Goal: Transaction & Acquisition: Purchase product/service

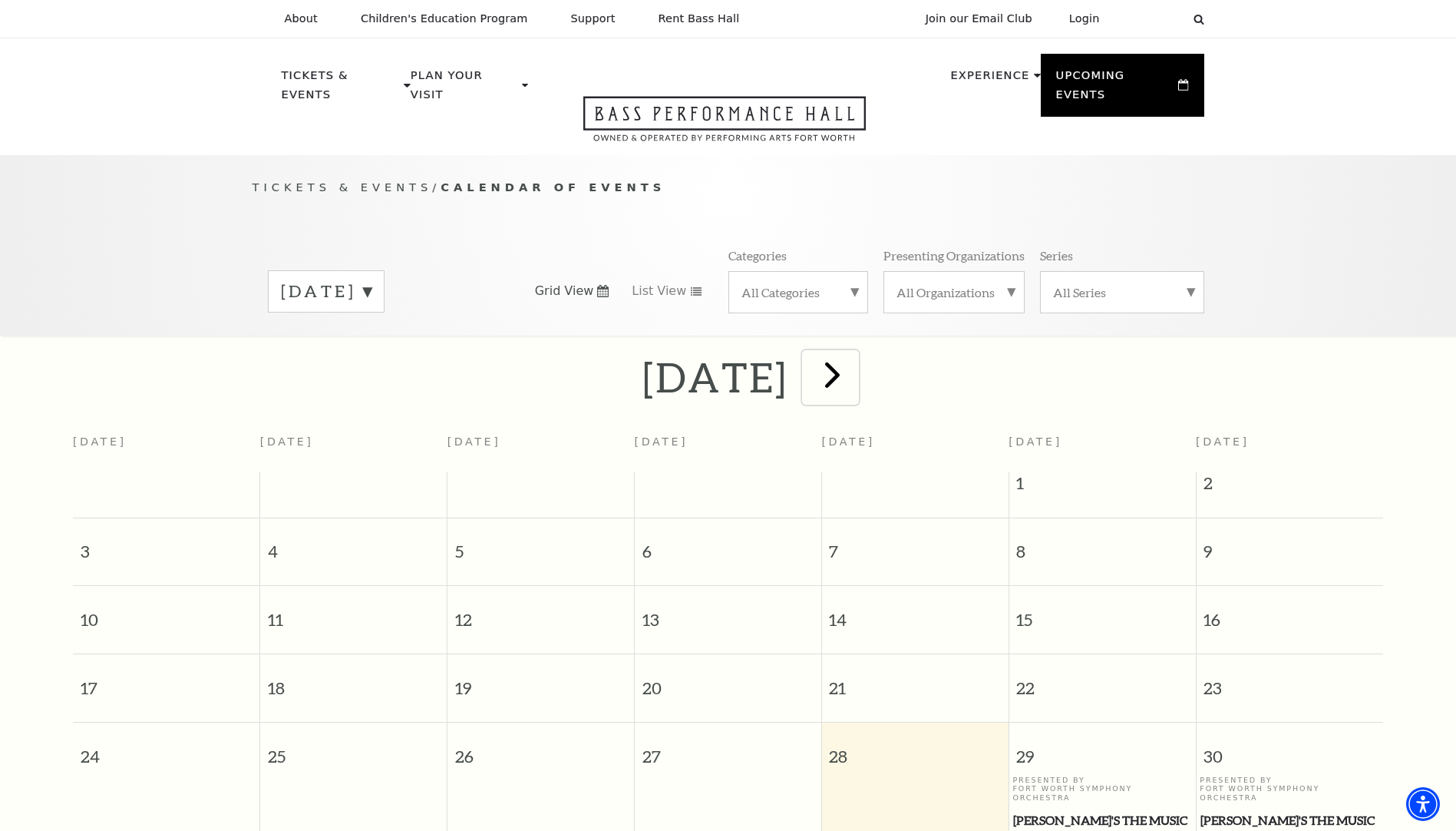
click at [855, 353] on span "next" at bounding box center [832, 374] width 43 height 43
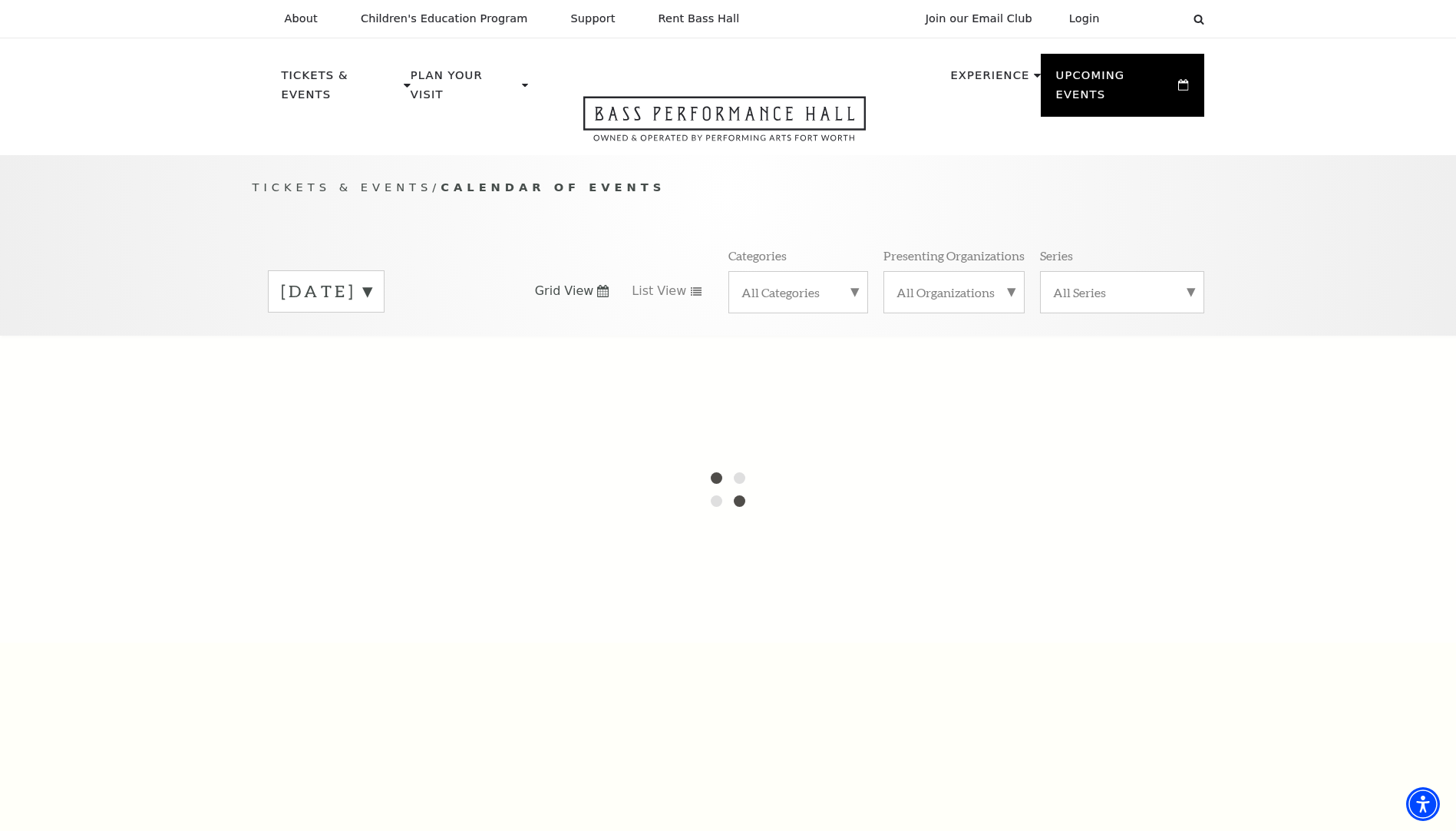
scroll to position [153, 0]
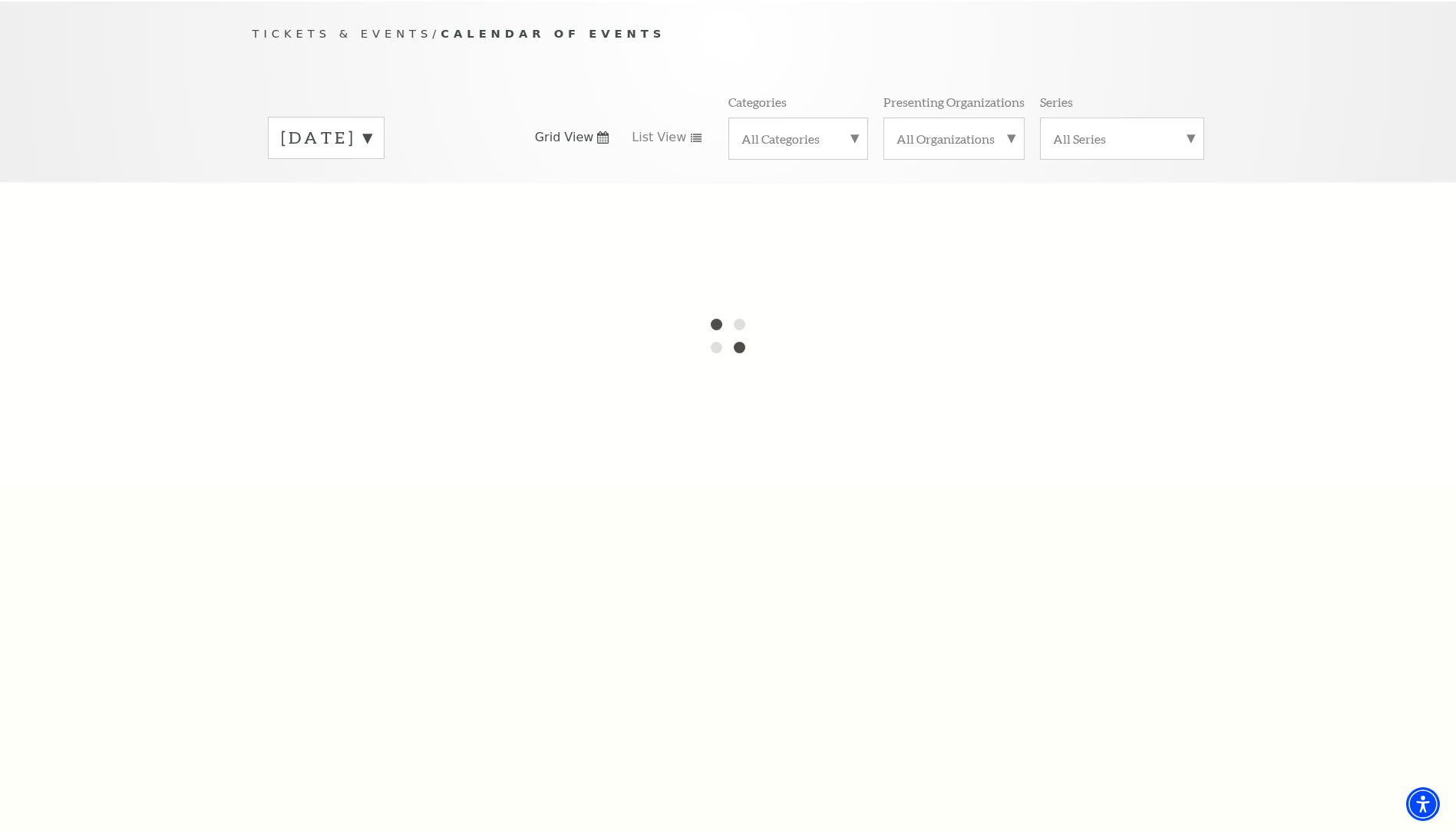
click at [372, 126] on label "August 2025" at bounding box center [327, 138] width 91 height 24
click at [740, 298] on div at bounding box center [728, 335] width 1456 height 308
click at [372, 153] on label "September 2025" at bounding box center [327, 170] width 91 height 33
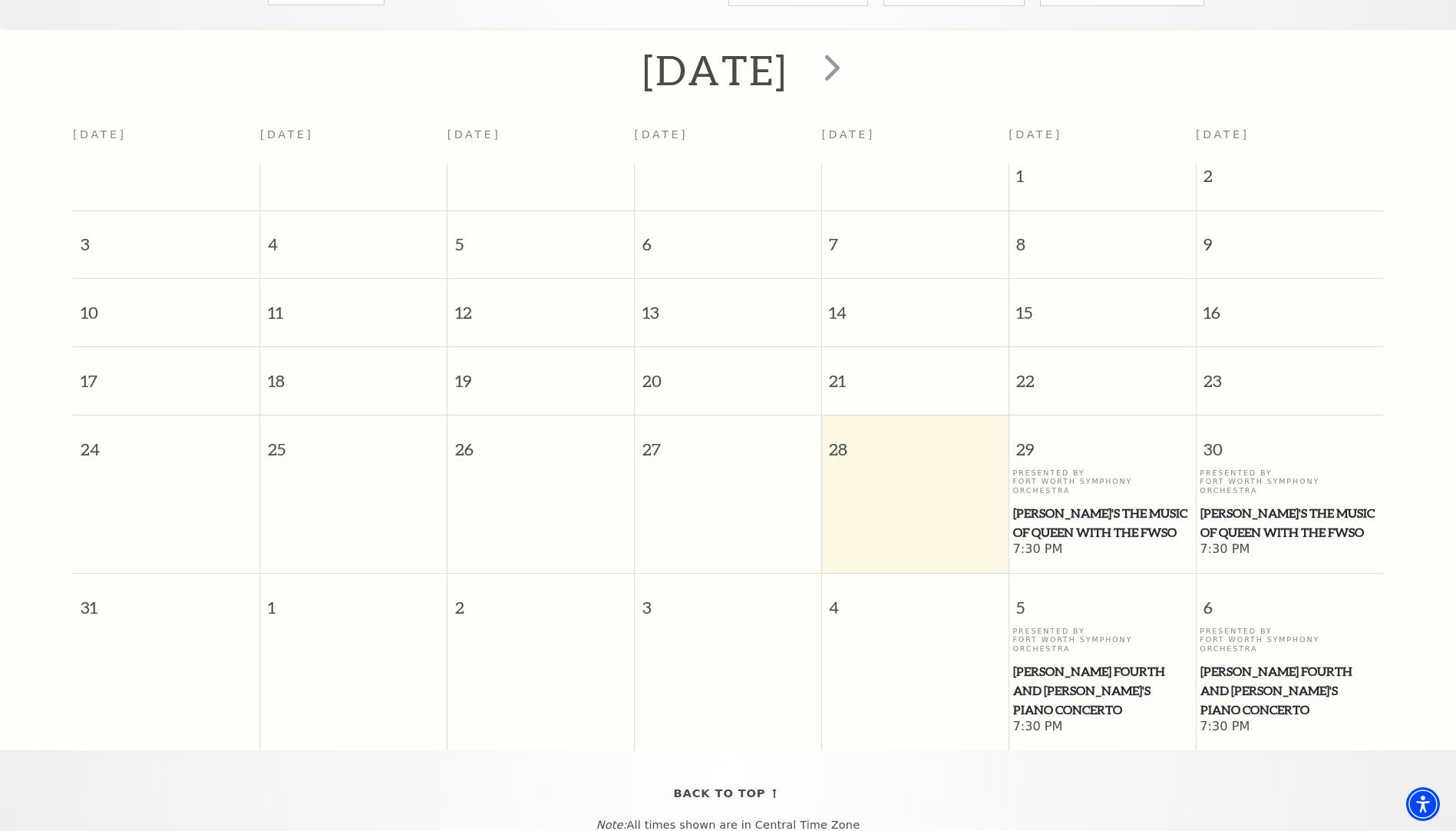
scroll to position [153, 0]
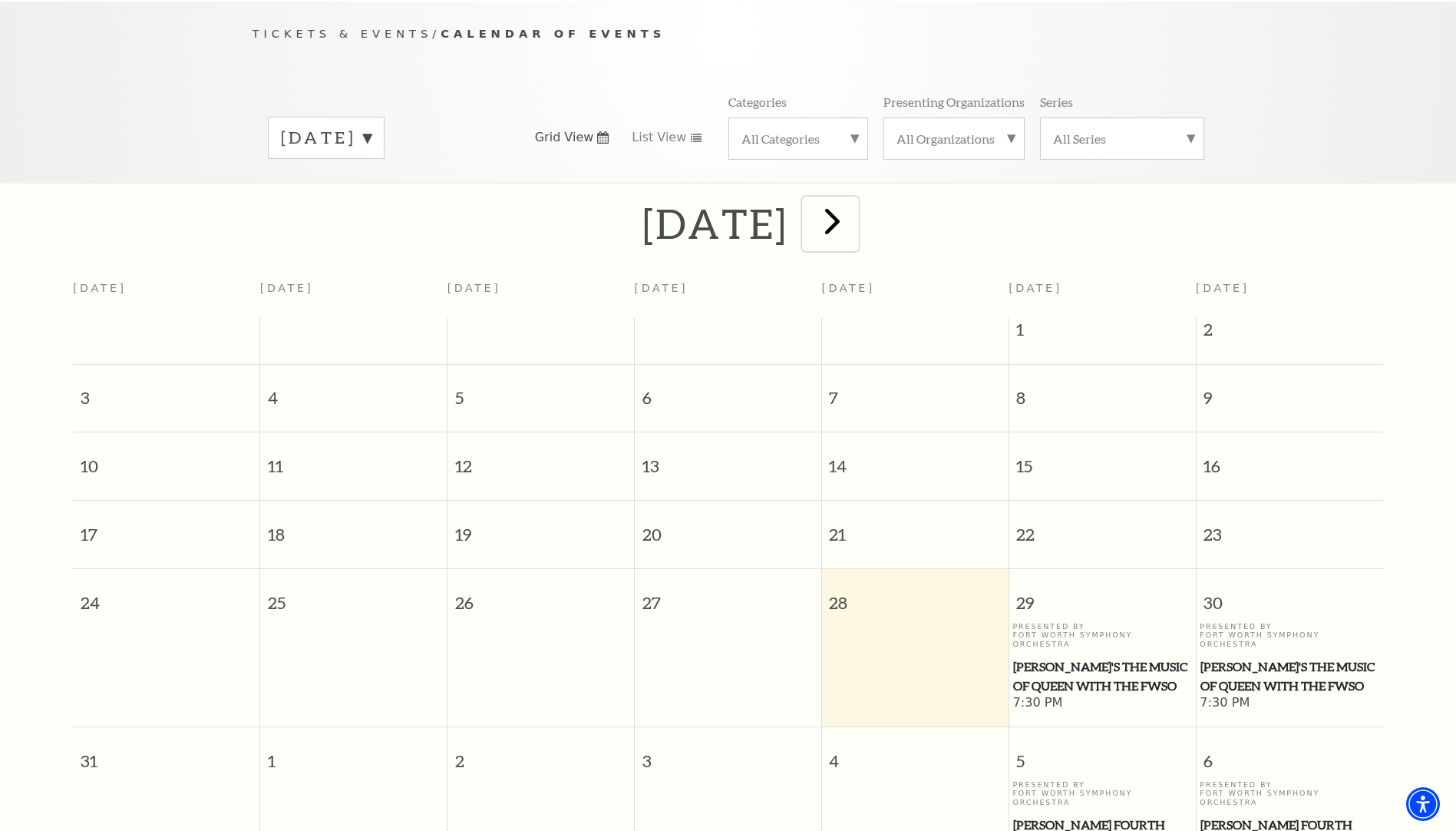
click at [855, 199] on span "next" at bounding box center [832, 220] width 43 height 43
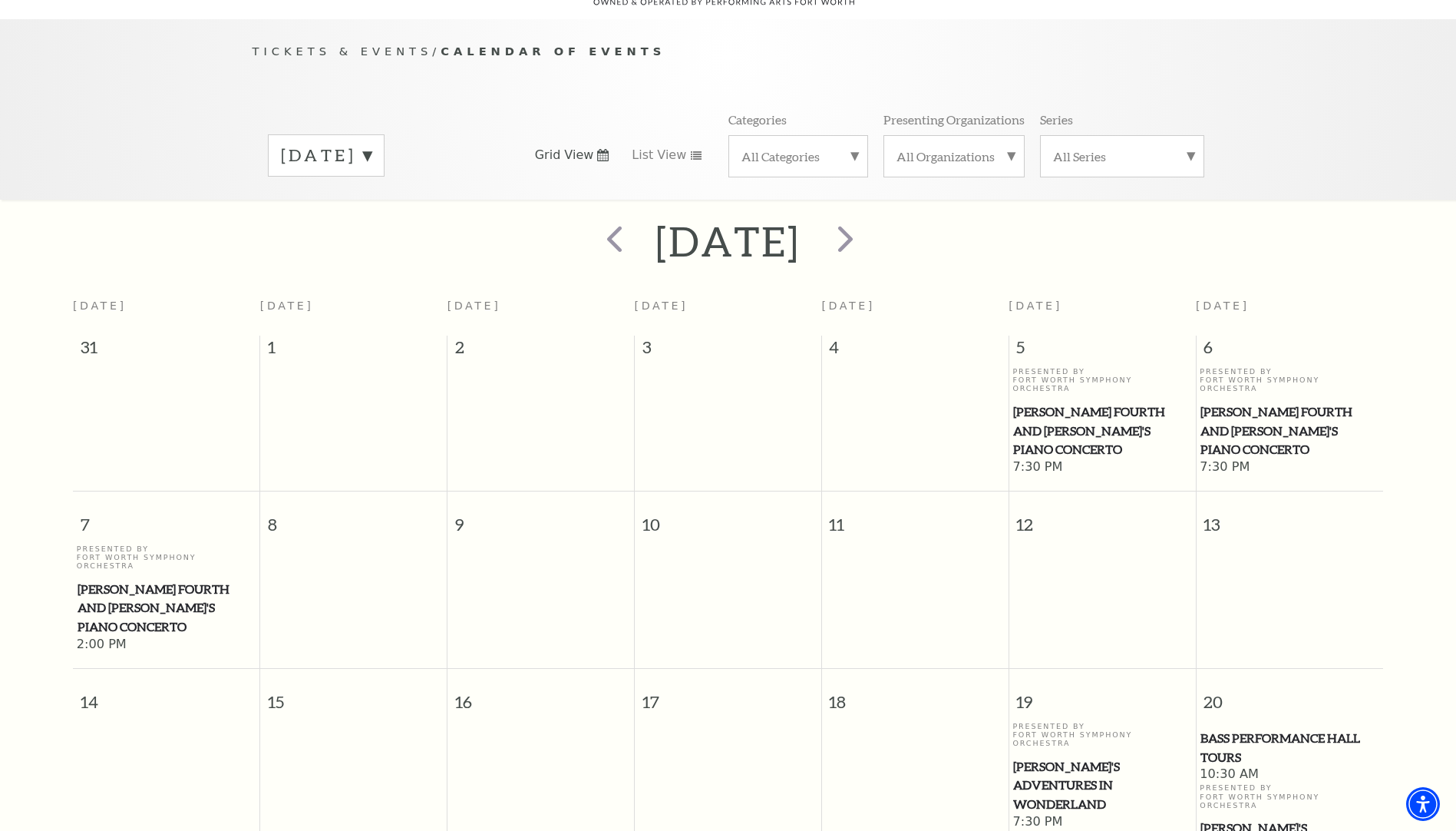
scroll to position [59, 0]
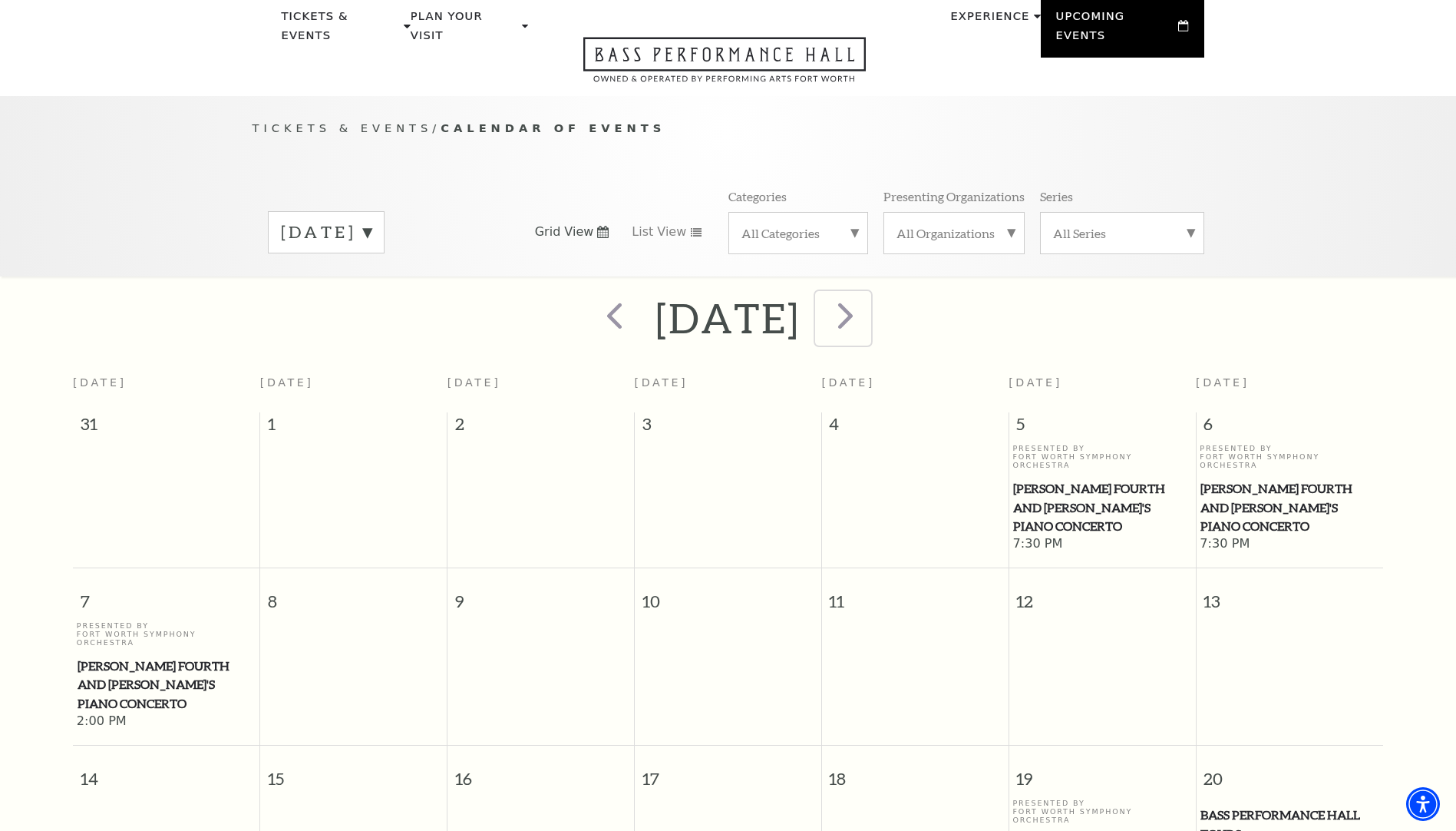
click at [867, 293] on span "next" at bounding box center [845, 314] width 43 height 43
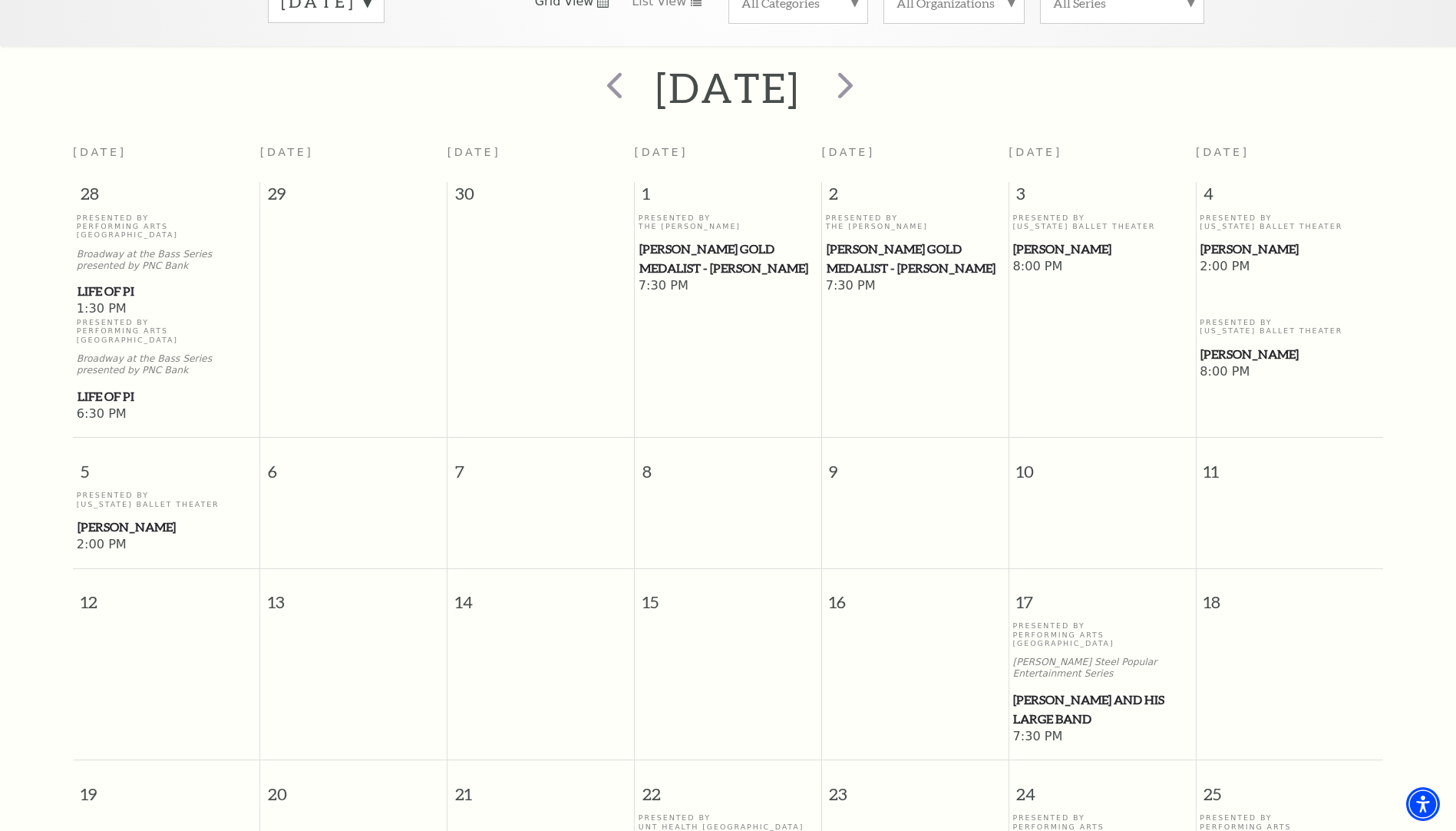
scroll to position [213, 0]
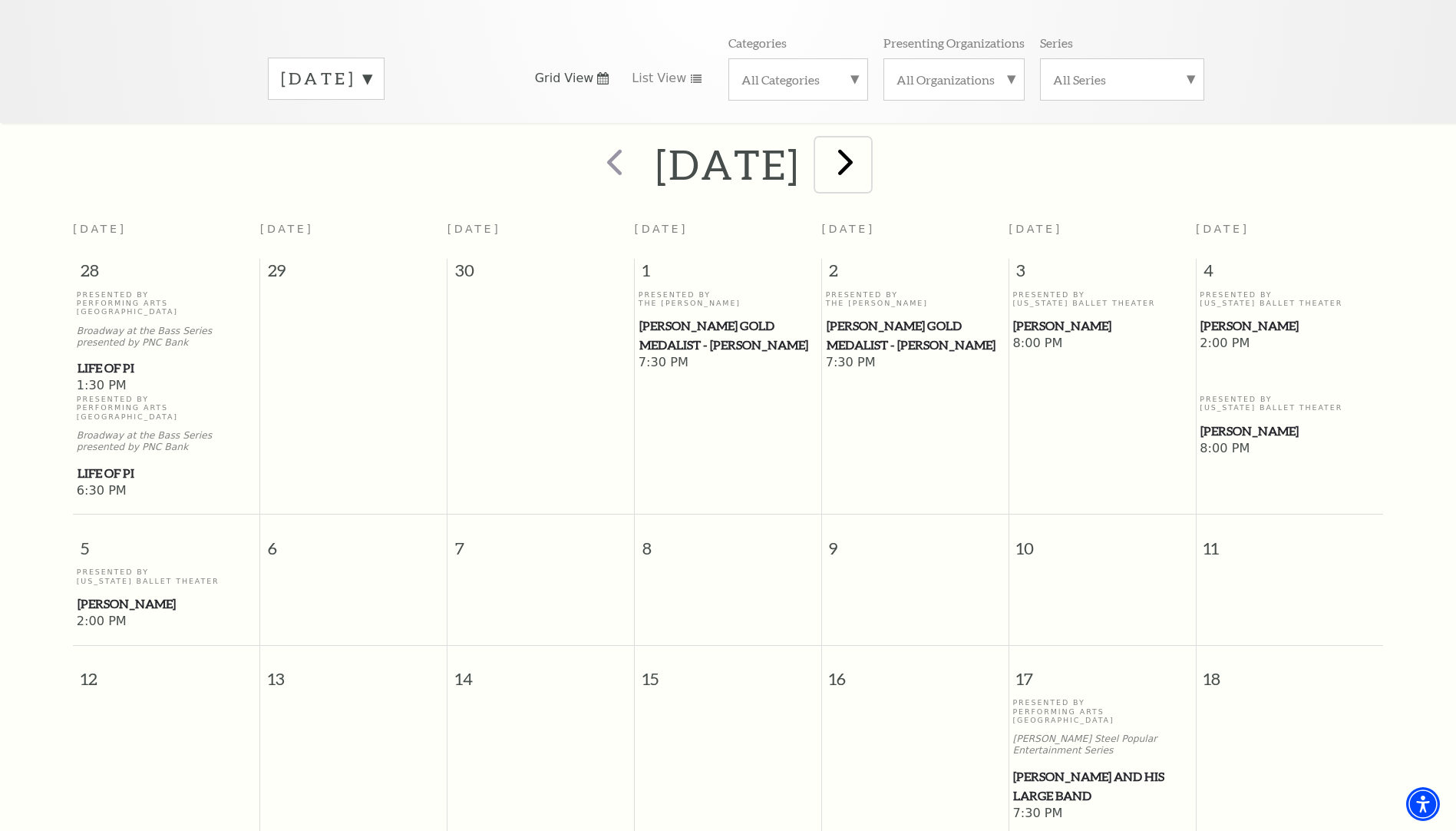
click at [867, 156] on span "next" at bounding box center [845, 161] width 43 height 43
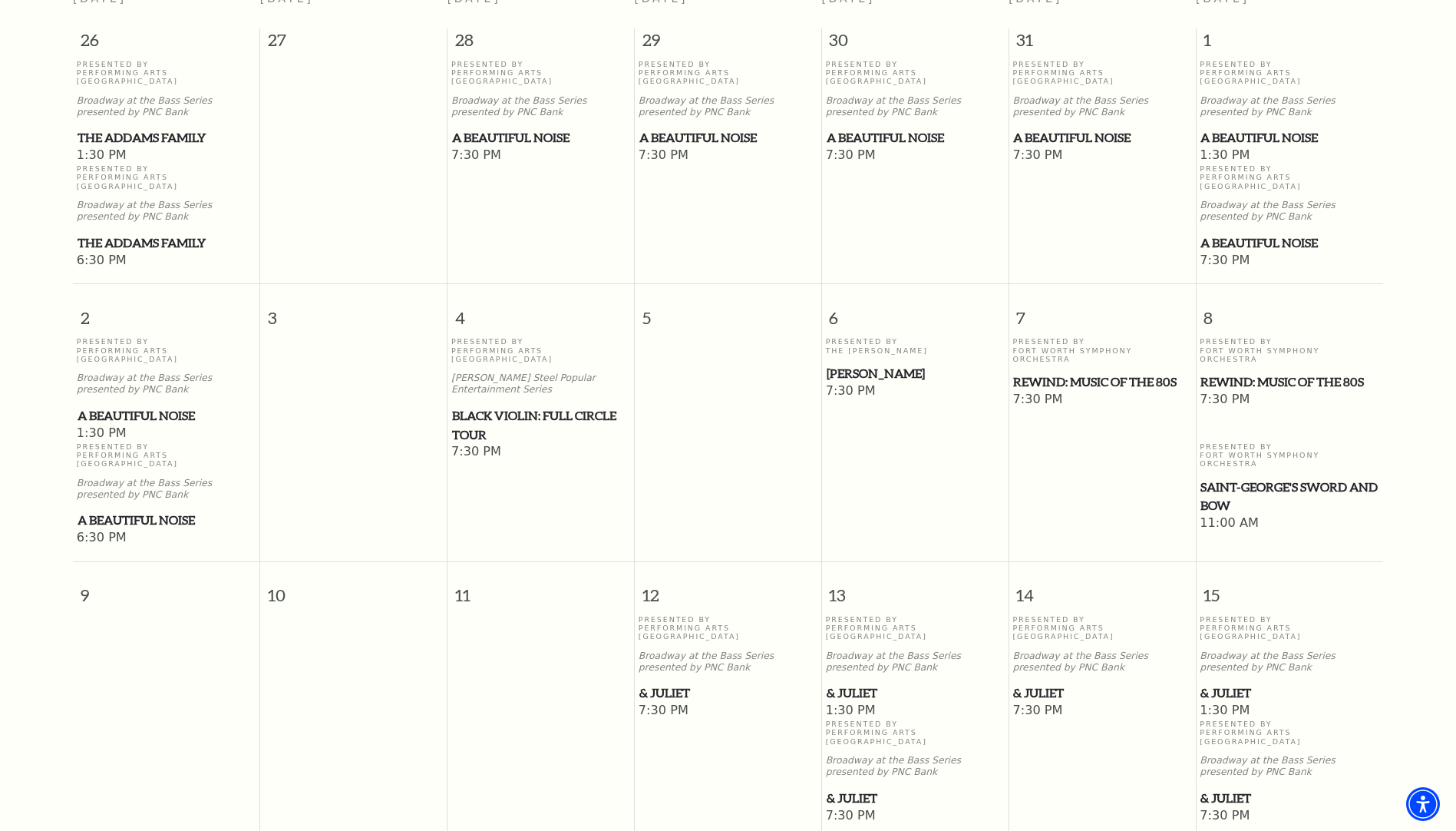
scroll to position [59, 0]
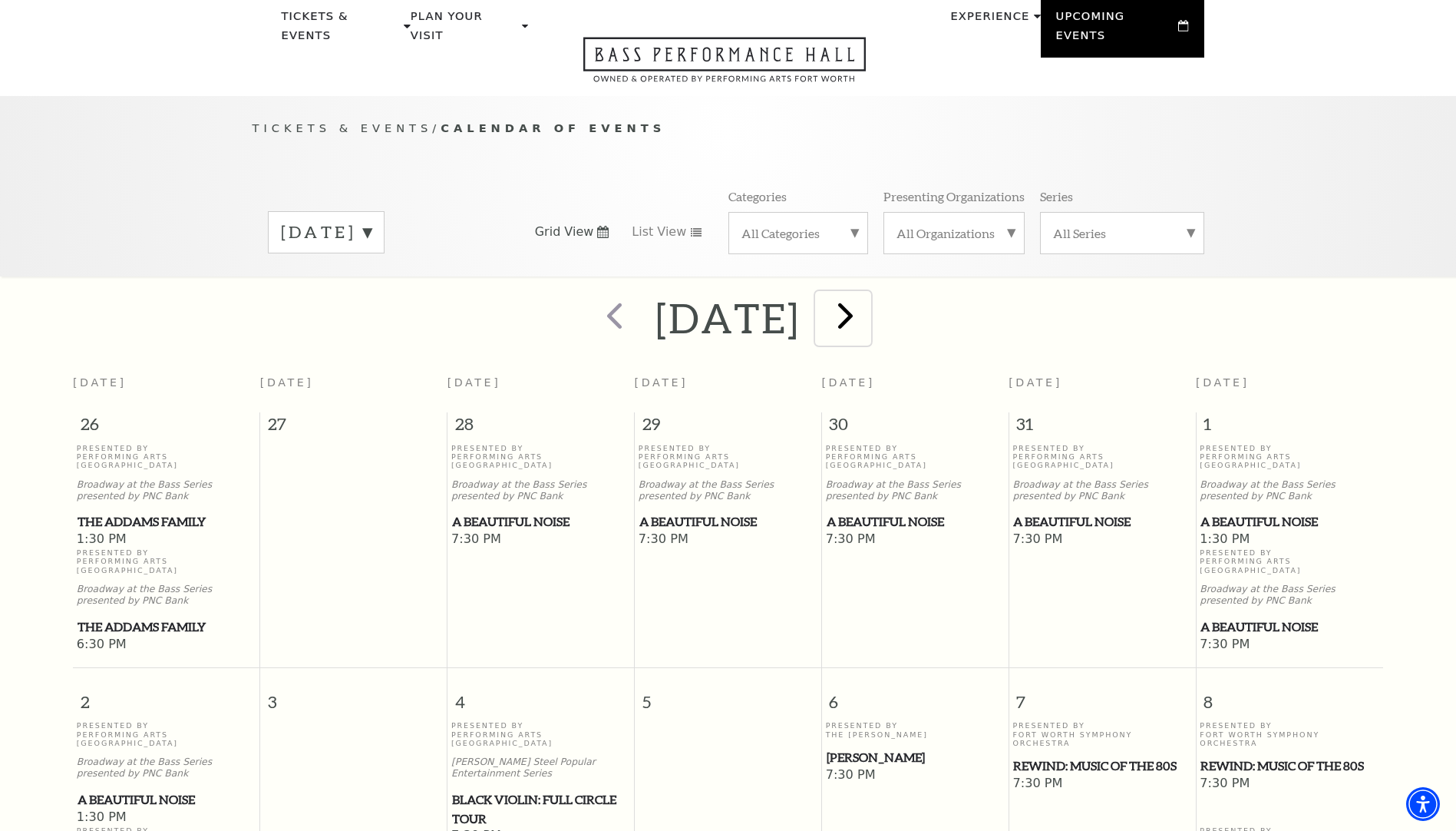
click at [867, 295] on span "next" at bounding box center [845, 314] width 43 height 43
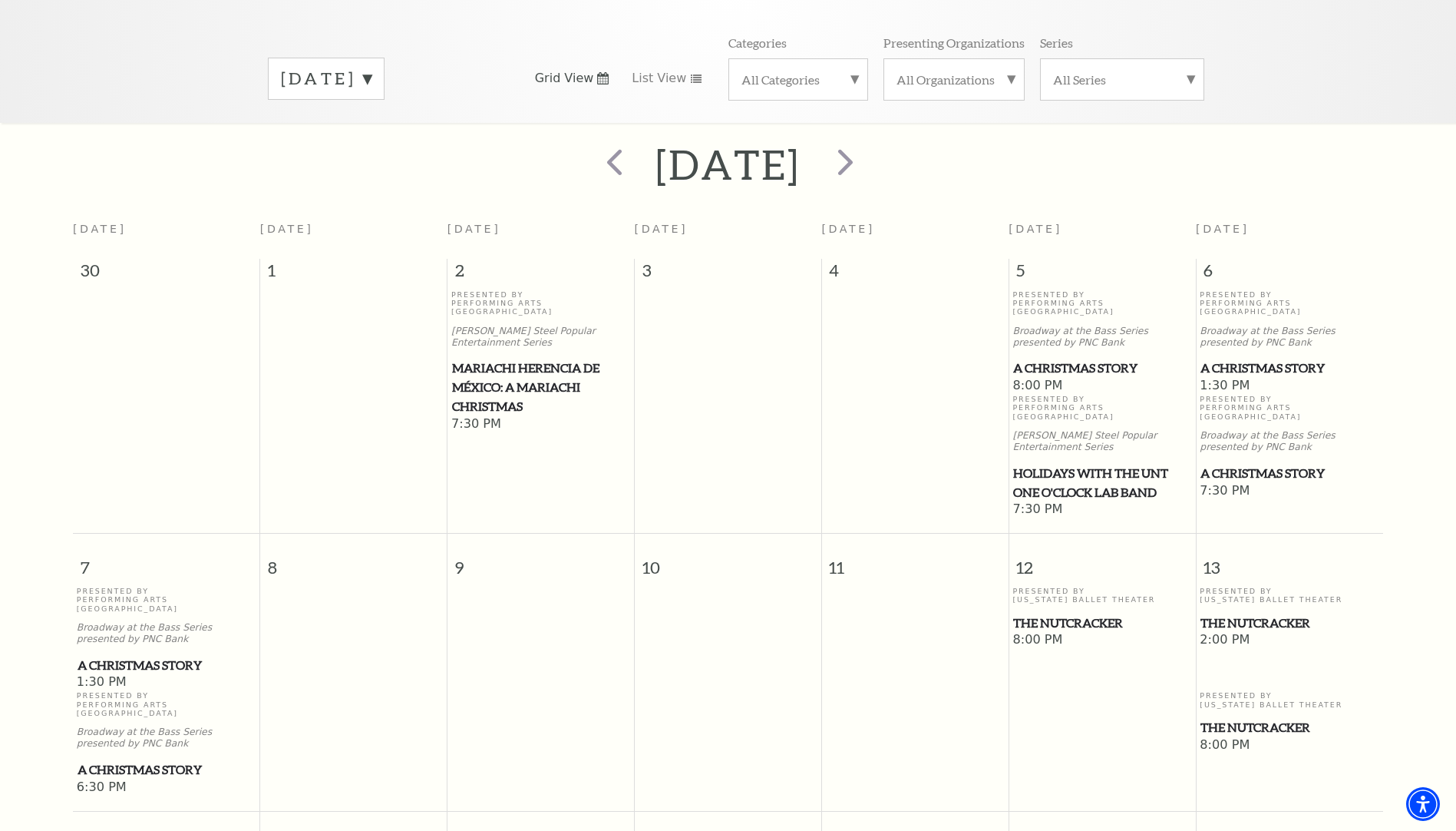
scroll to position [136, 0]
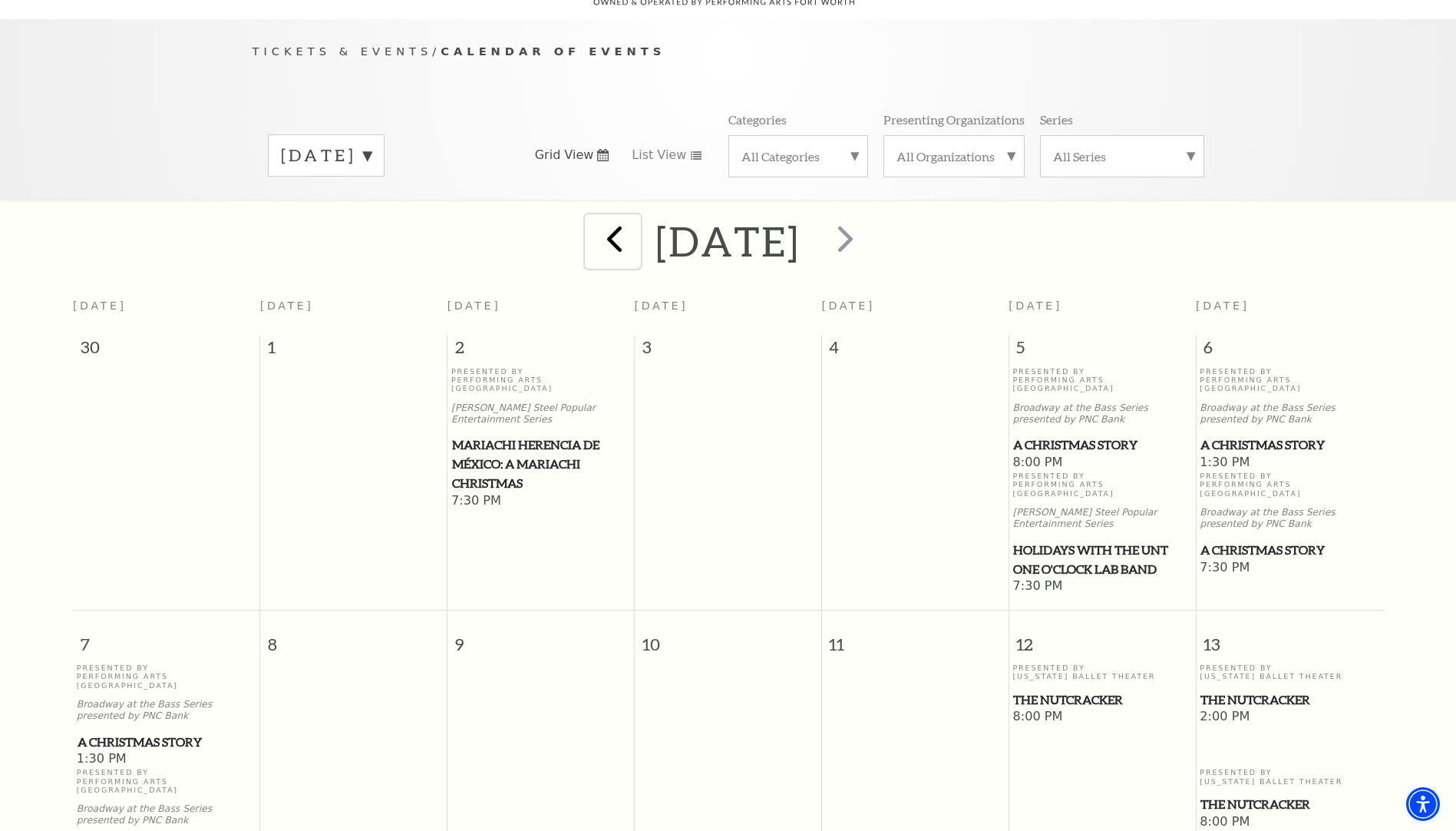
click at [593, 217] on span "prev" at bounding box center [614, 238] width 43 height 43
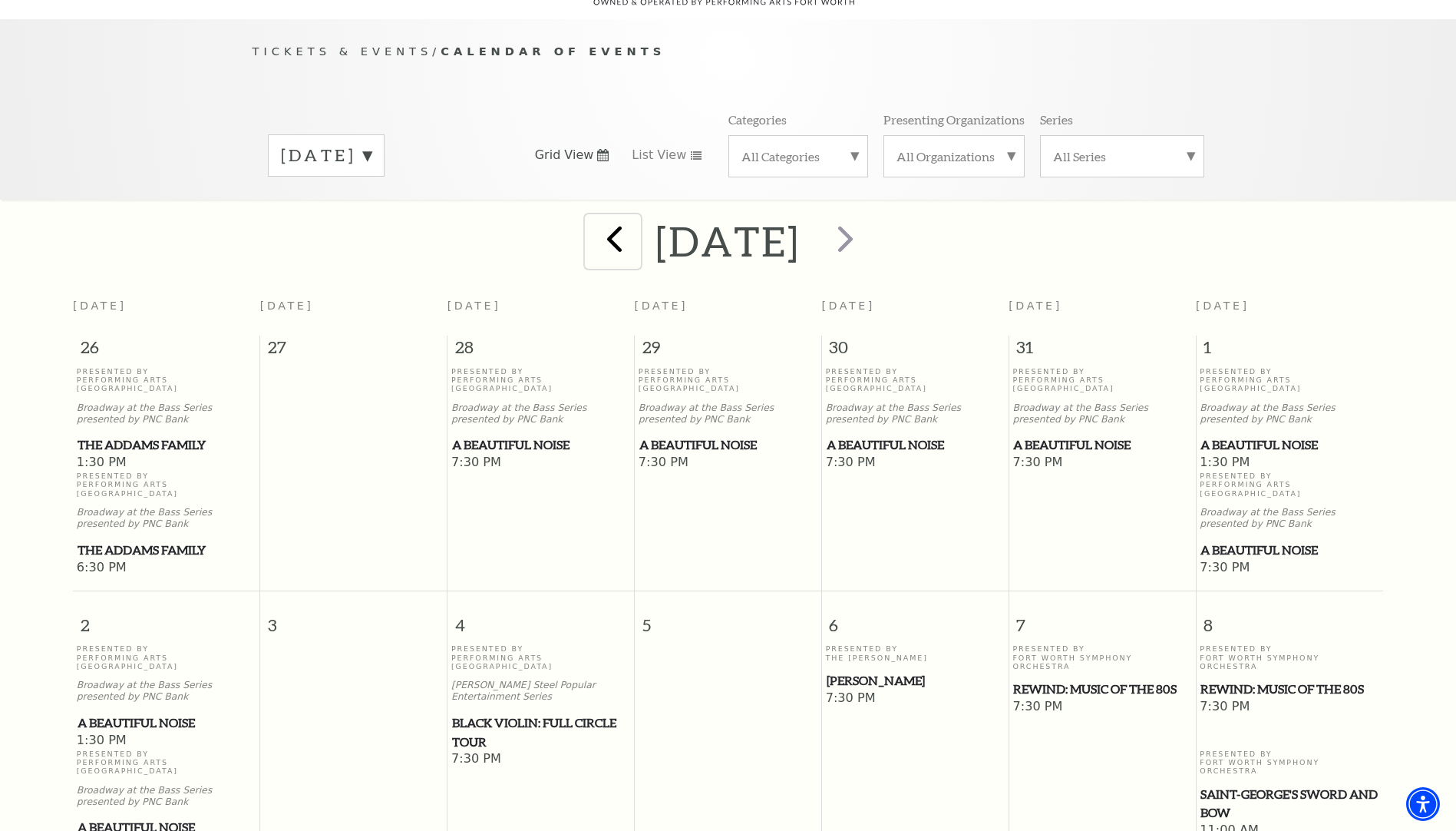
click at [593, 217] on span "prev" at bounding box center [614, 238] width 43 height 43
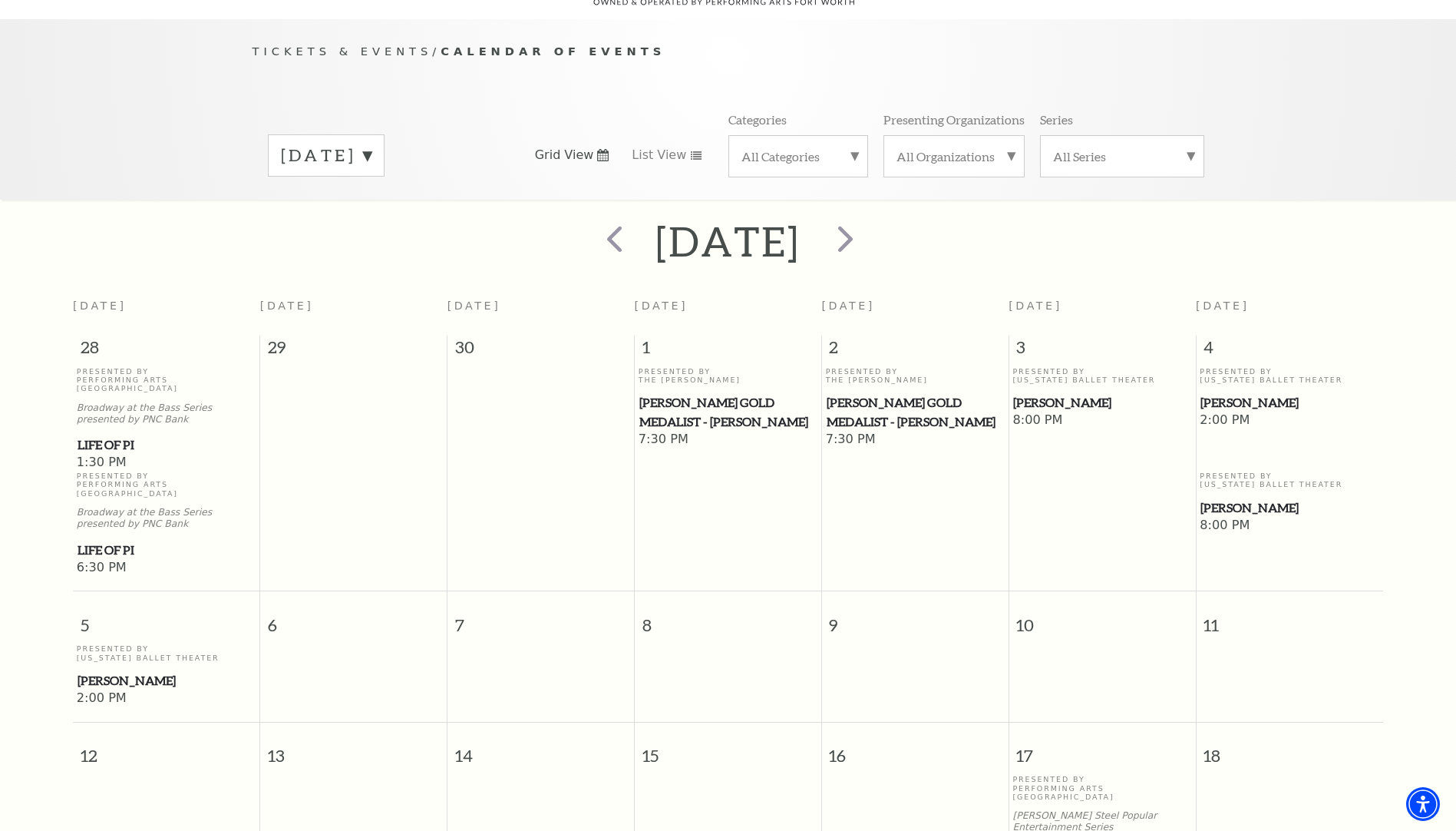
scroll to position [213, 0]
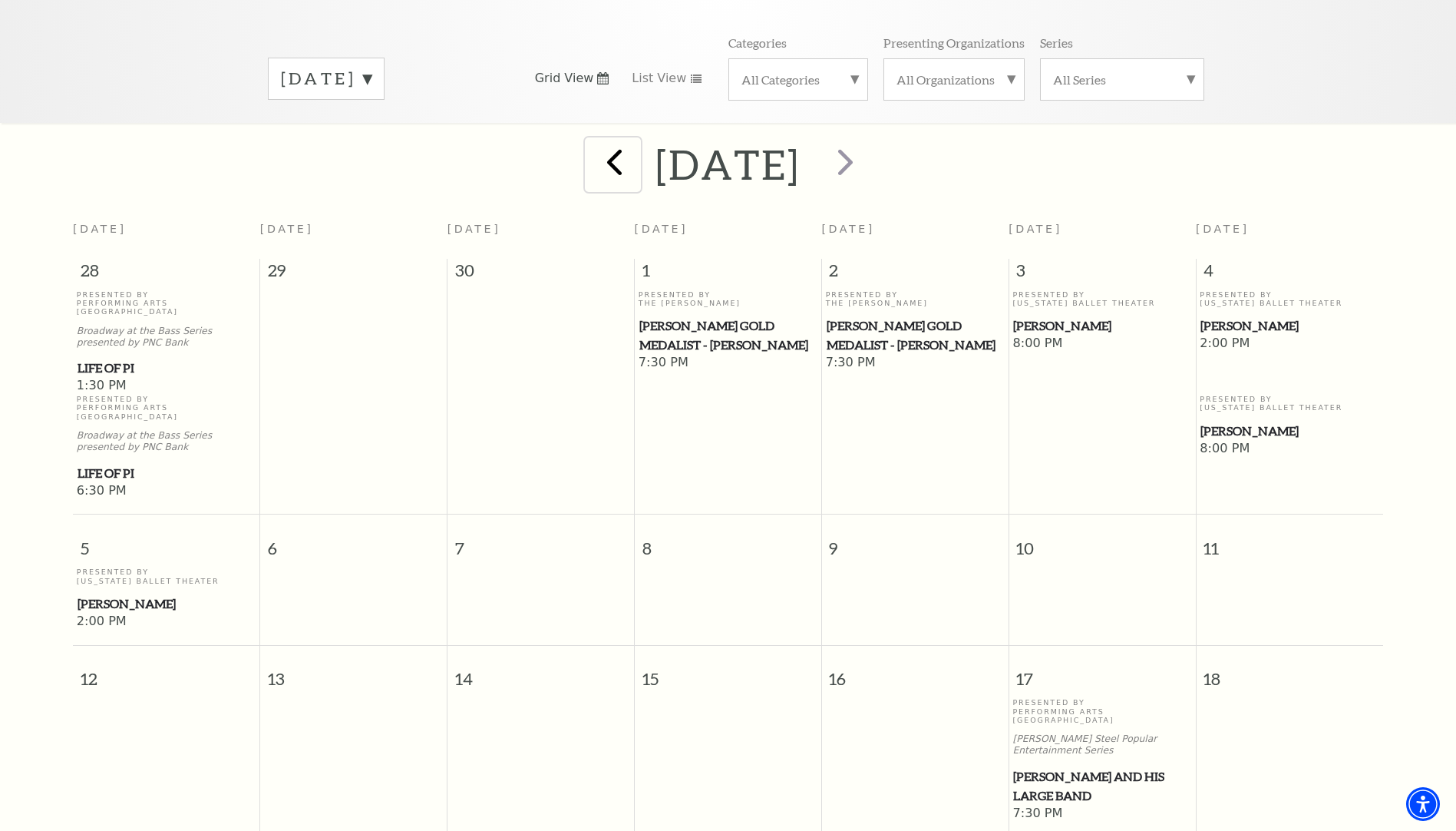
click at [593, 148] on span "prev" at bounding box center [614, 161] width 43 height 43
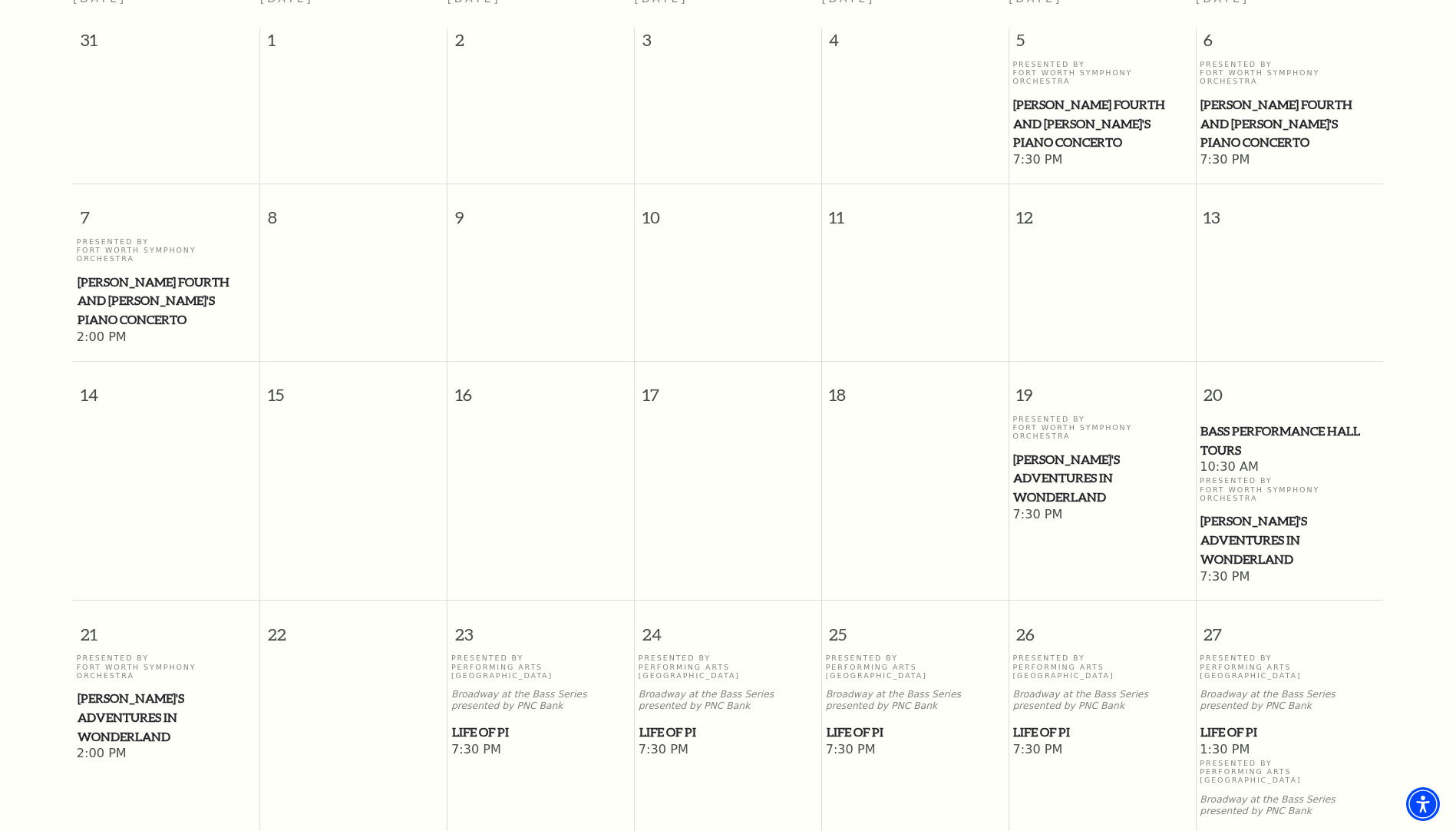
scroll to position [520, 0]
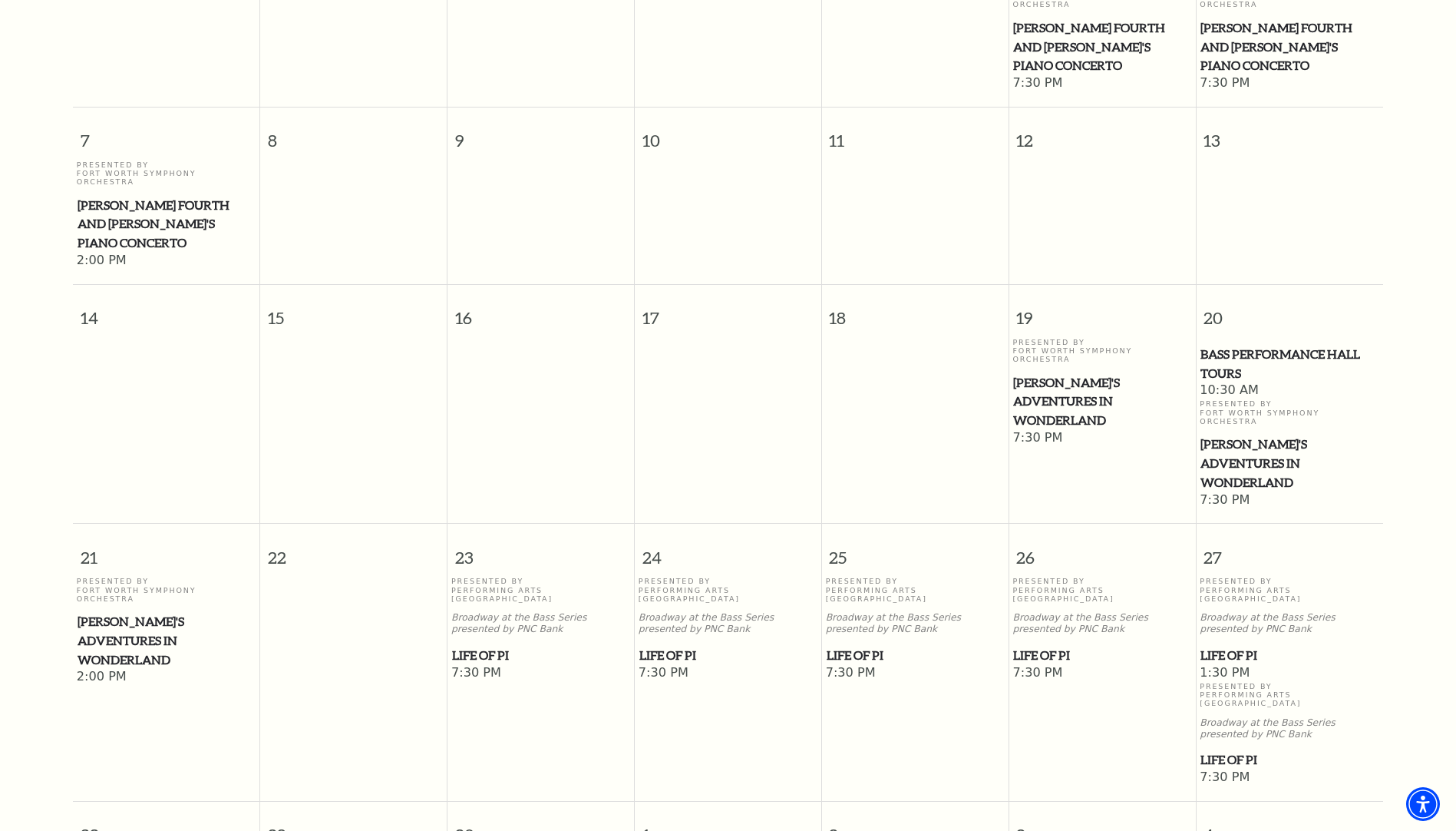
click at [1047, 646] on span "Life of Pi" at bounding box center [1102, 656] width 177 height 19
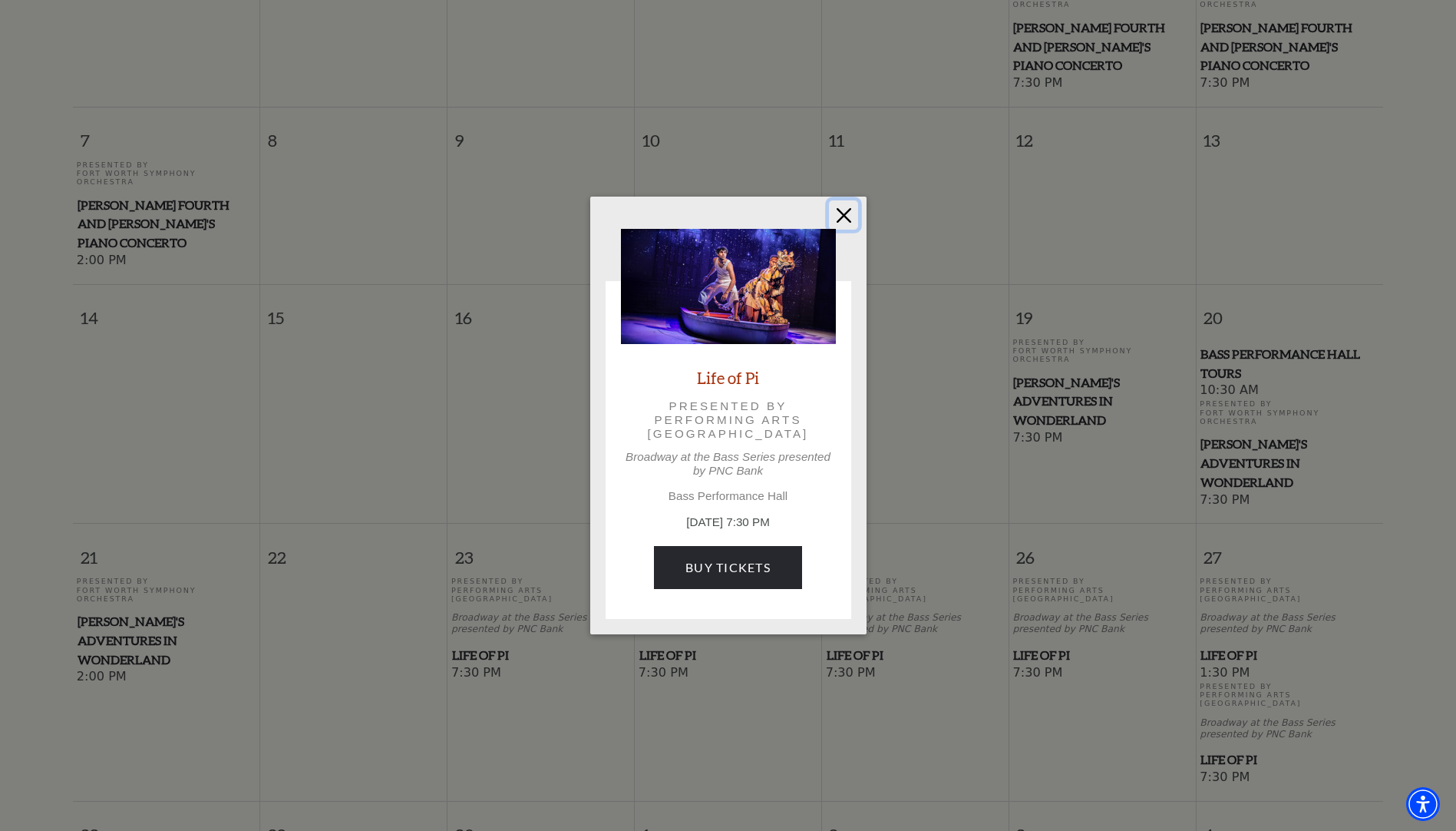
click at [848, 216] on button "Close" at bounding box center [843, 215] width 29 height 29
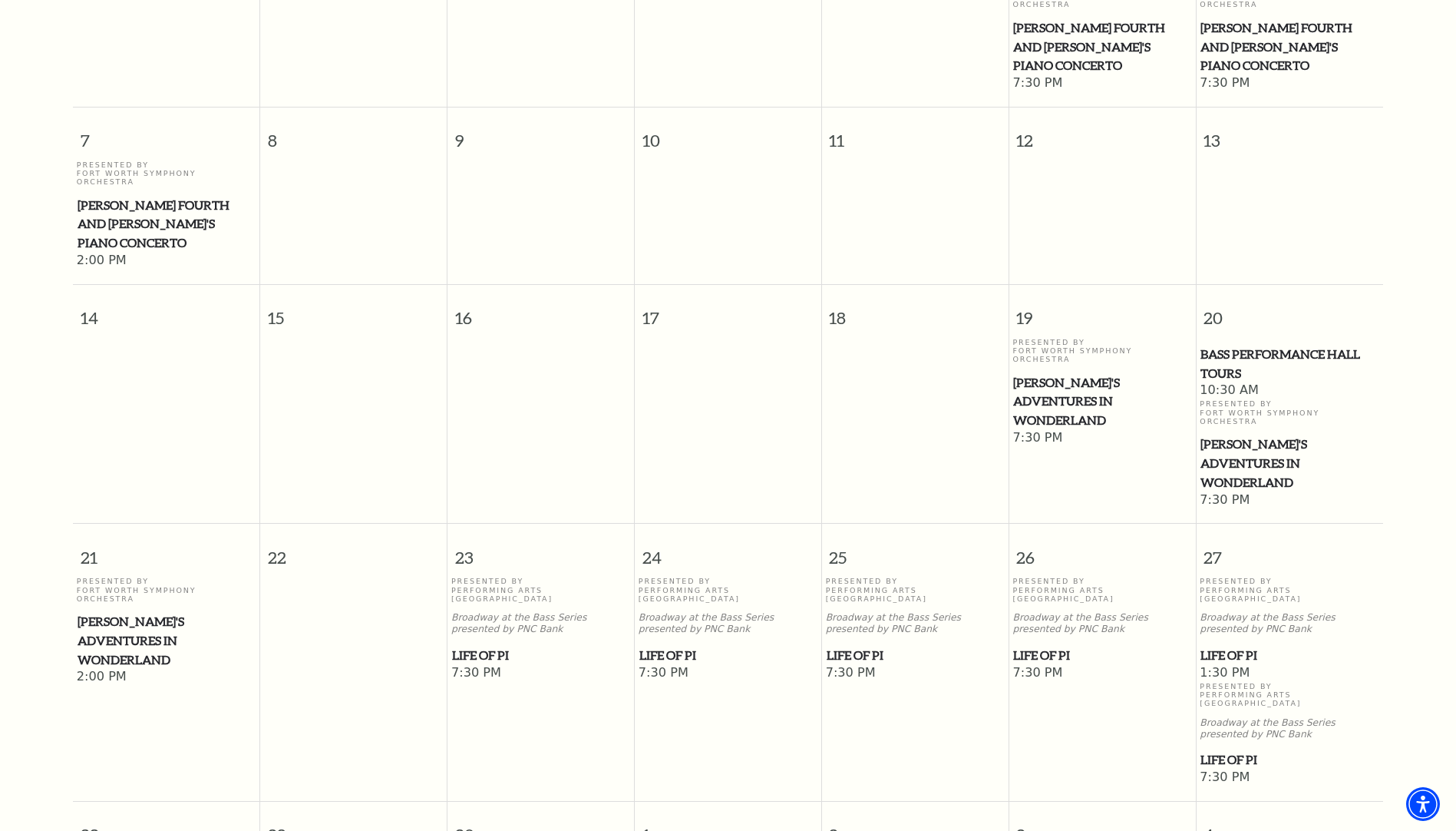
scroll to position [597, 0]
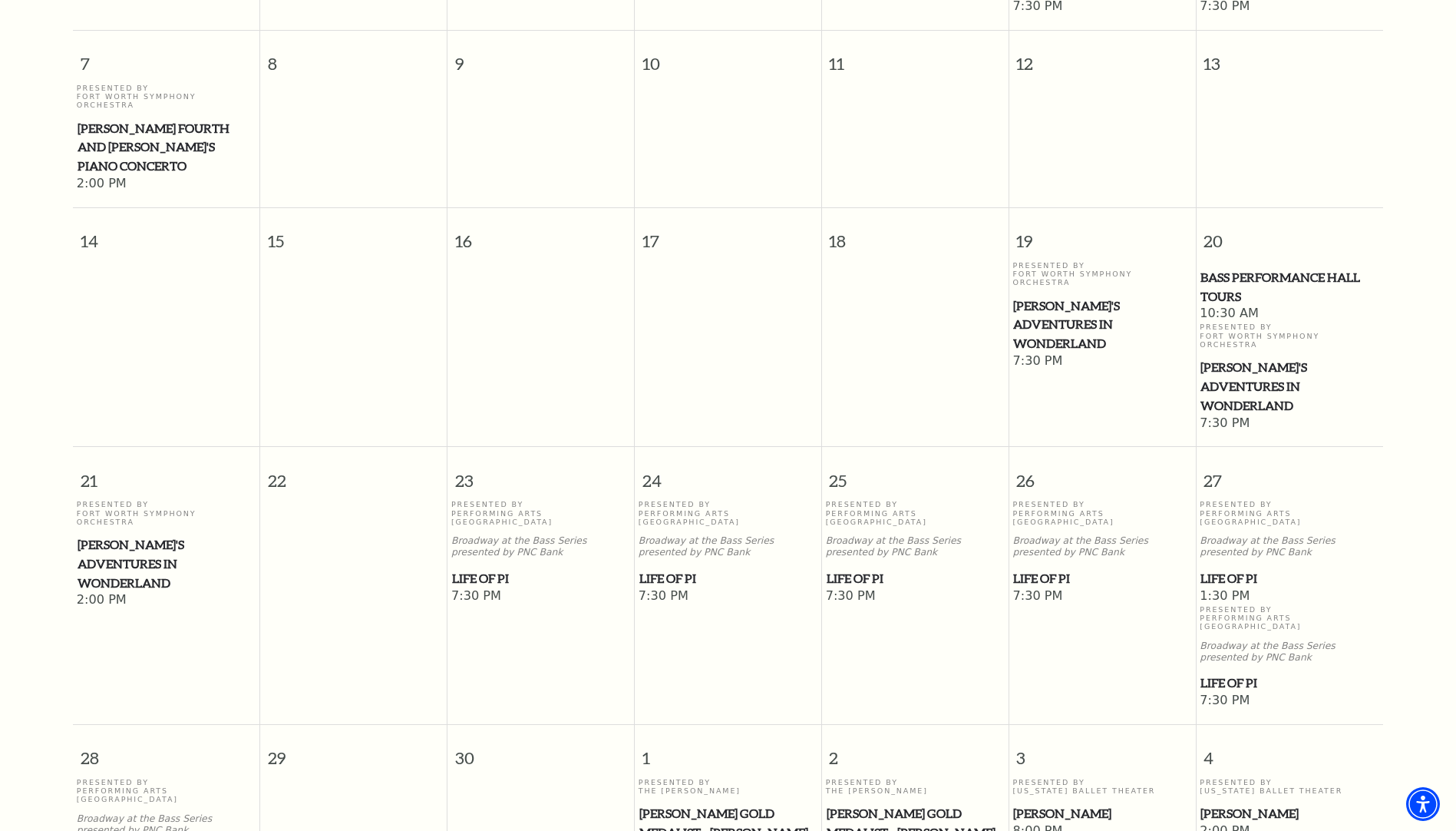
click at [1047, 569] on span "Life of Pi" at bounding box center [1102, 578] width 177 height 19
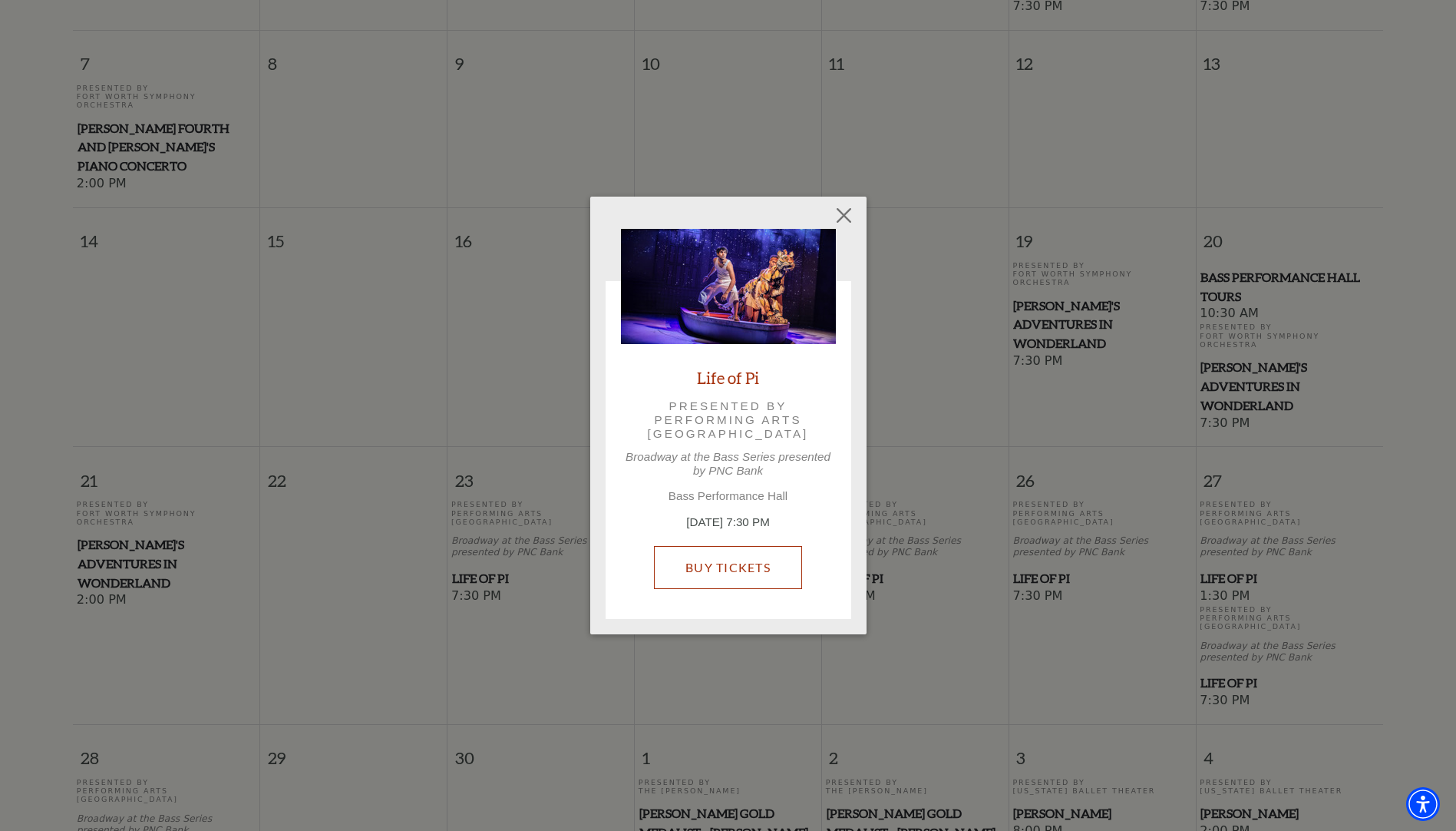
click at [740, 566] on link "Buy Tickets" at bounding box center [728, 567] width 148 height 43
click at [829, 214] on button "Close" at bounding box center [843, 215] width 29 height 29
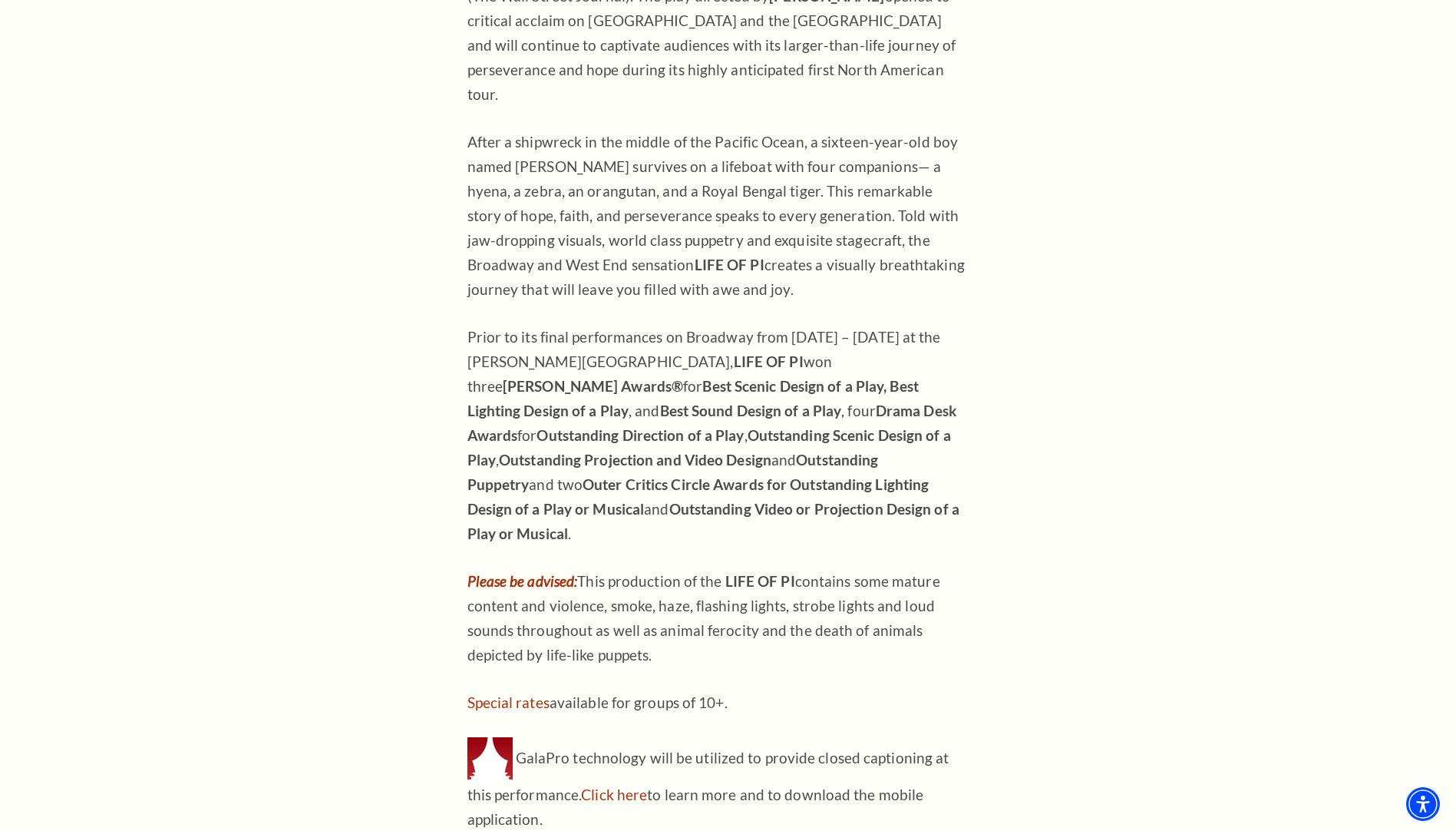
scroll to position [1536, 0]
